Goal: Check status

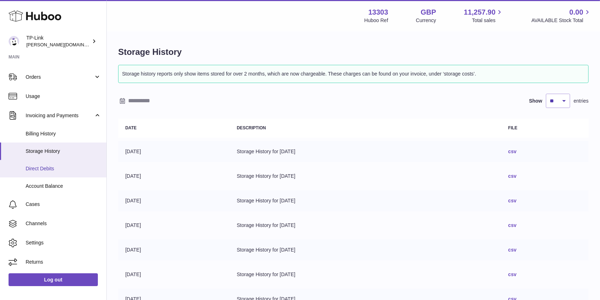
scroll to position [26, 0]
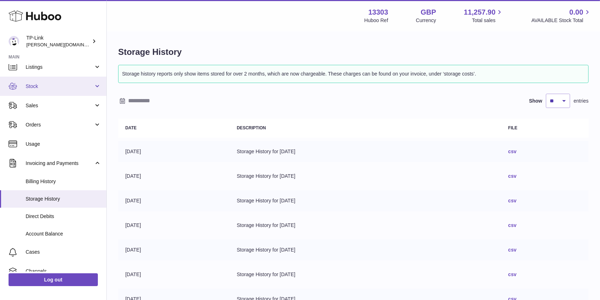
click at [66, 87] on span "Stock" at bounding box center [60, 86] width 68 height 7
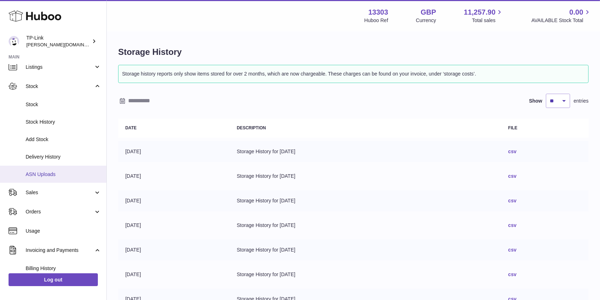
click at [42, 173] on span "ASN Uploads" at bounding box center [63, 174] width 75 height 7
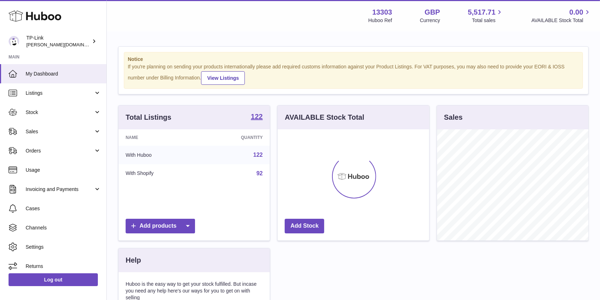
scroll to position [111, 151]
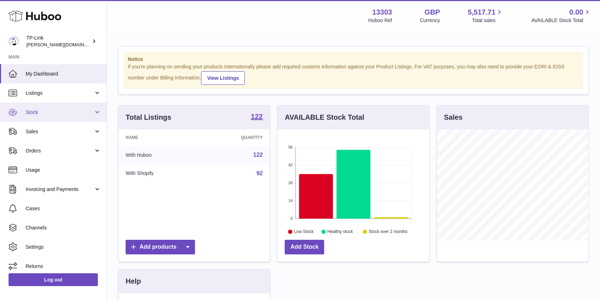
click at [88, 117] on link "Stock" at bounding box center [53, 112] width 106 height 19
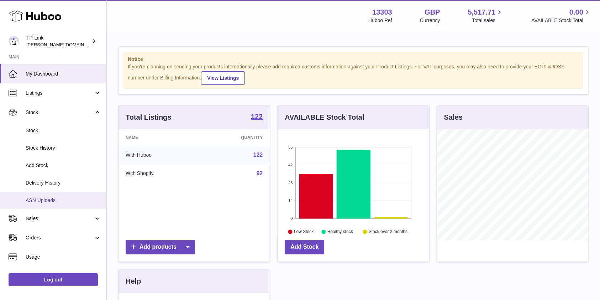
click at [47, 203] on span "ASN Uploads" at bounding box center [63, 200] width 75 height 7
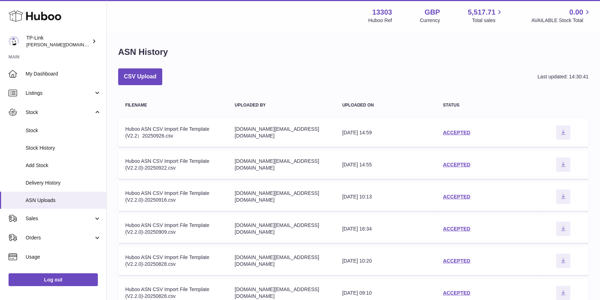
click at [327, 75] on div "CSV Upload Last updated: 14:30:41" at bounding box center [353, 76] width 471 height 17
click at [451, 131] on link "ACCEPTED" at bounding box center [456, 133] width 27 height 6
click at [457, 165] on link "ACCEPTED" at bounding box center [456, 165] width 27 height 6
